Goal: Find specific page/section: Find specific page/section

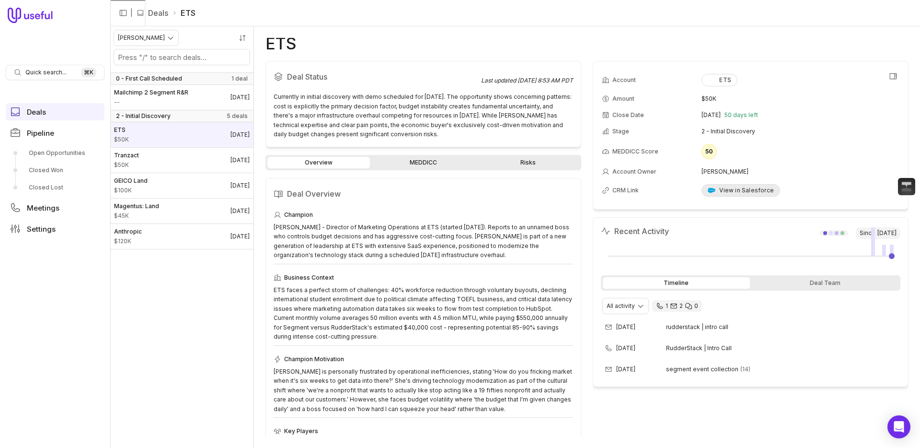
click at [749, 189] on div "View in Salesforce" at bounding box center [741, 190] width 66 height 8
click at [179, 188] on link "GEICO Land $100K [DATE]" at bounding box center [181, 185] width 143 height 25
